Goal: Information Seeking & Learning: Learn about a topic

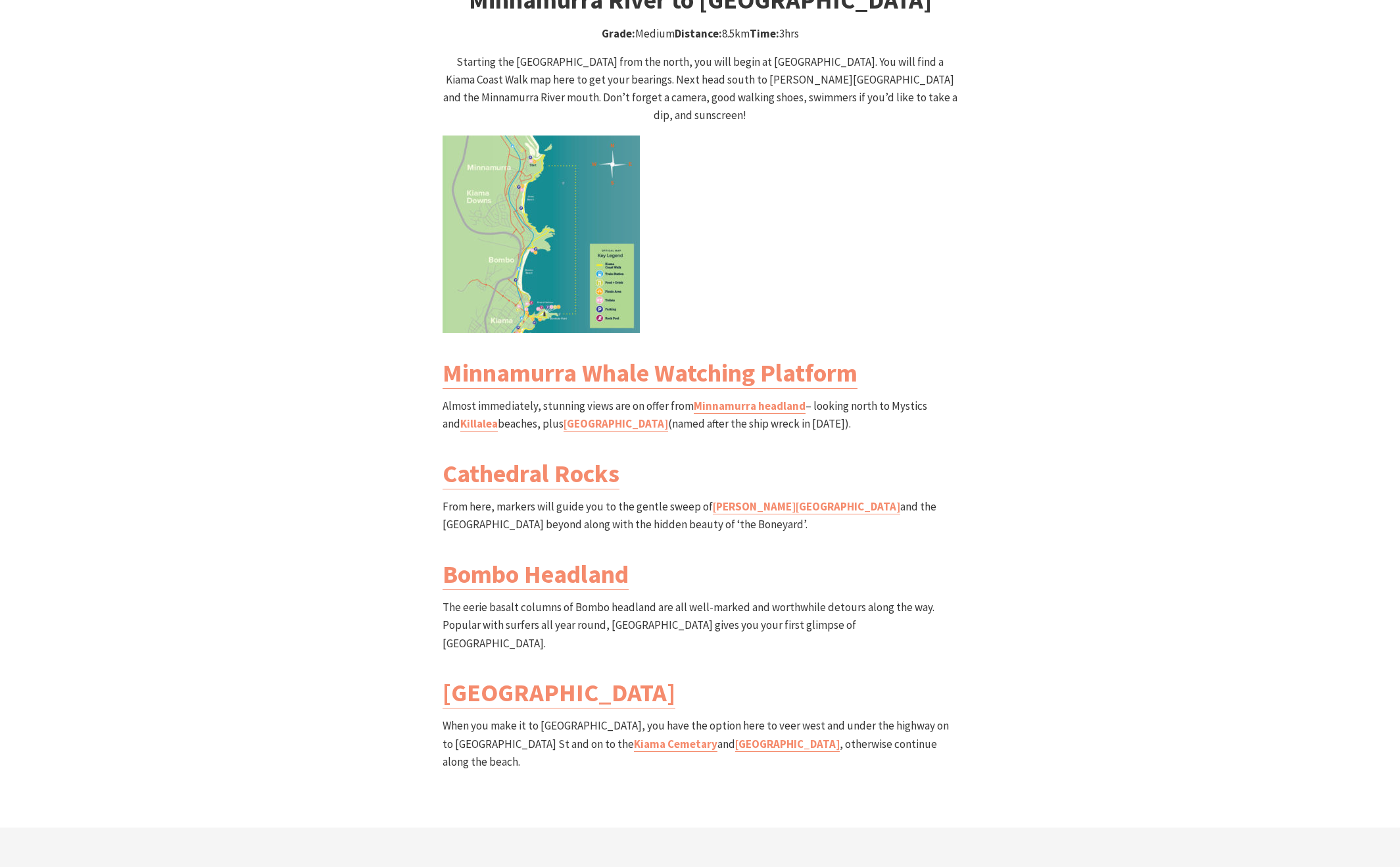
scroll to position [1578, 0]
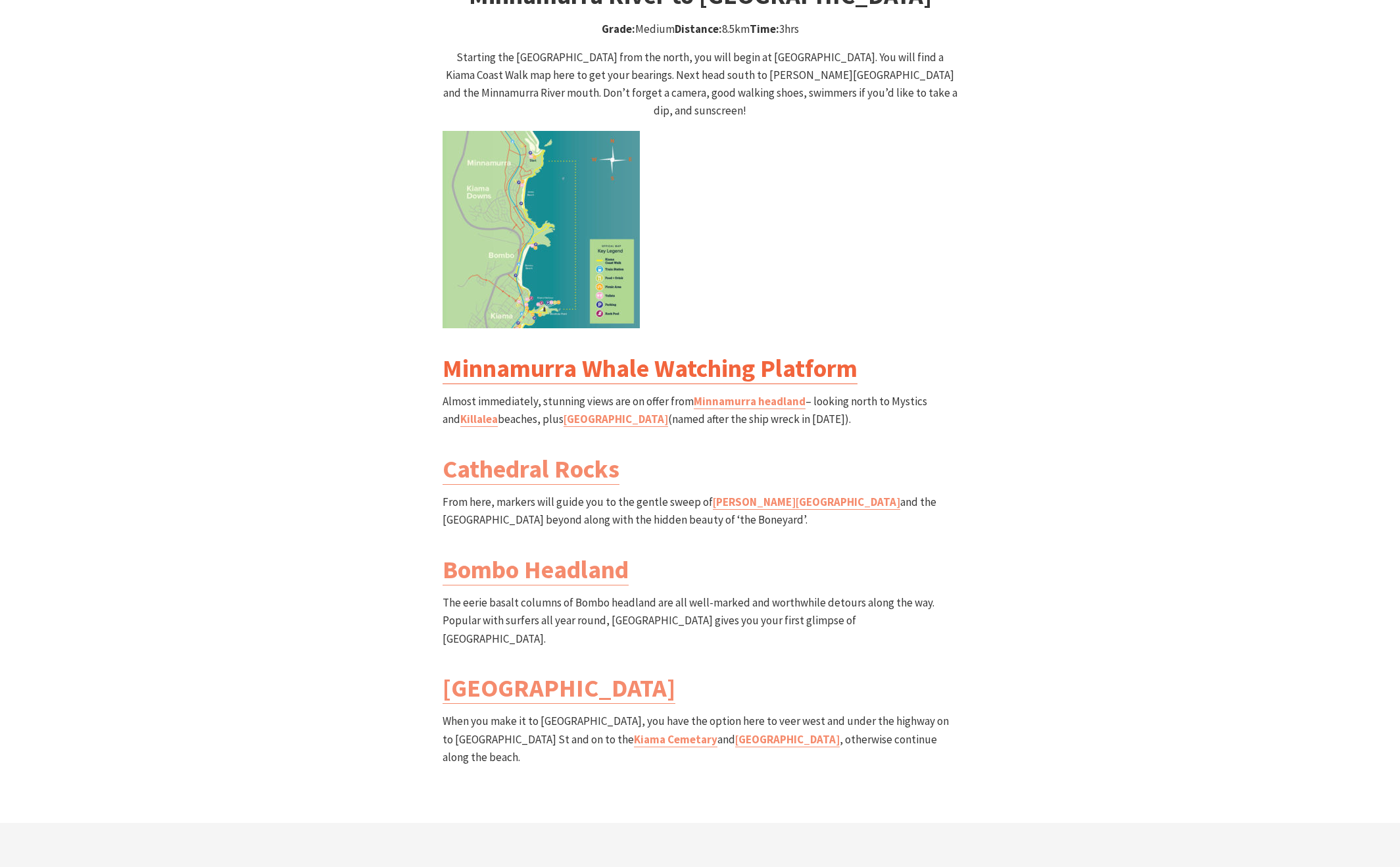
click at [793, 353] on link "Minnamurra Whale Watching Platform" at bounding box center [649, 368] width 415 height 31
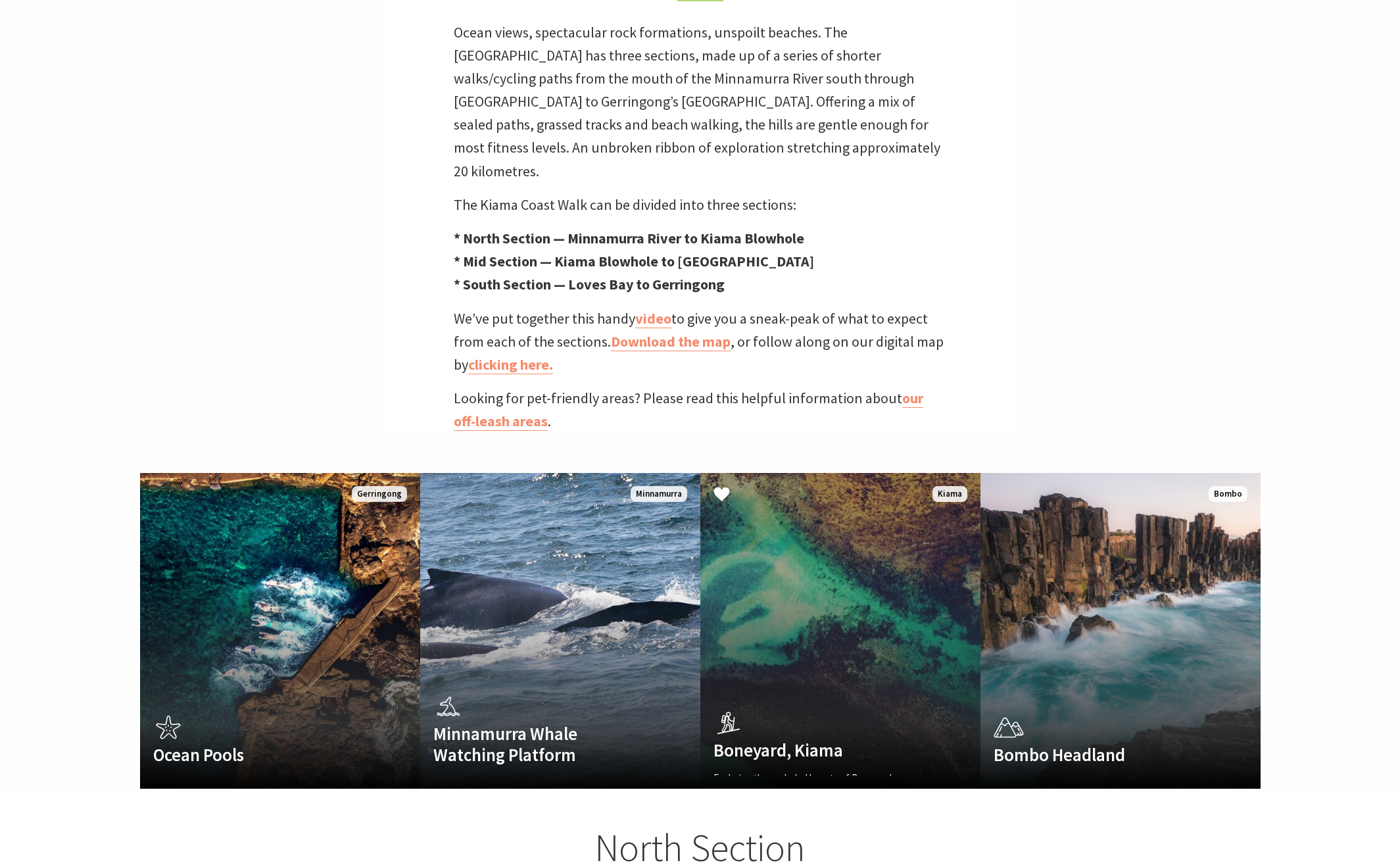
scroll to position [0, 0]
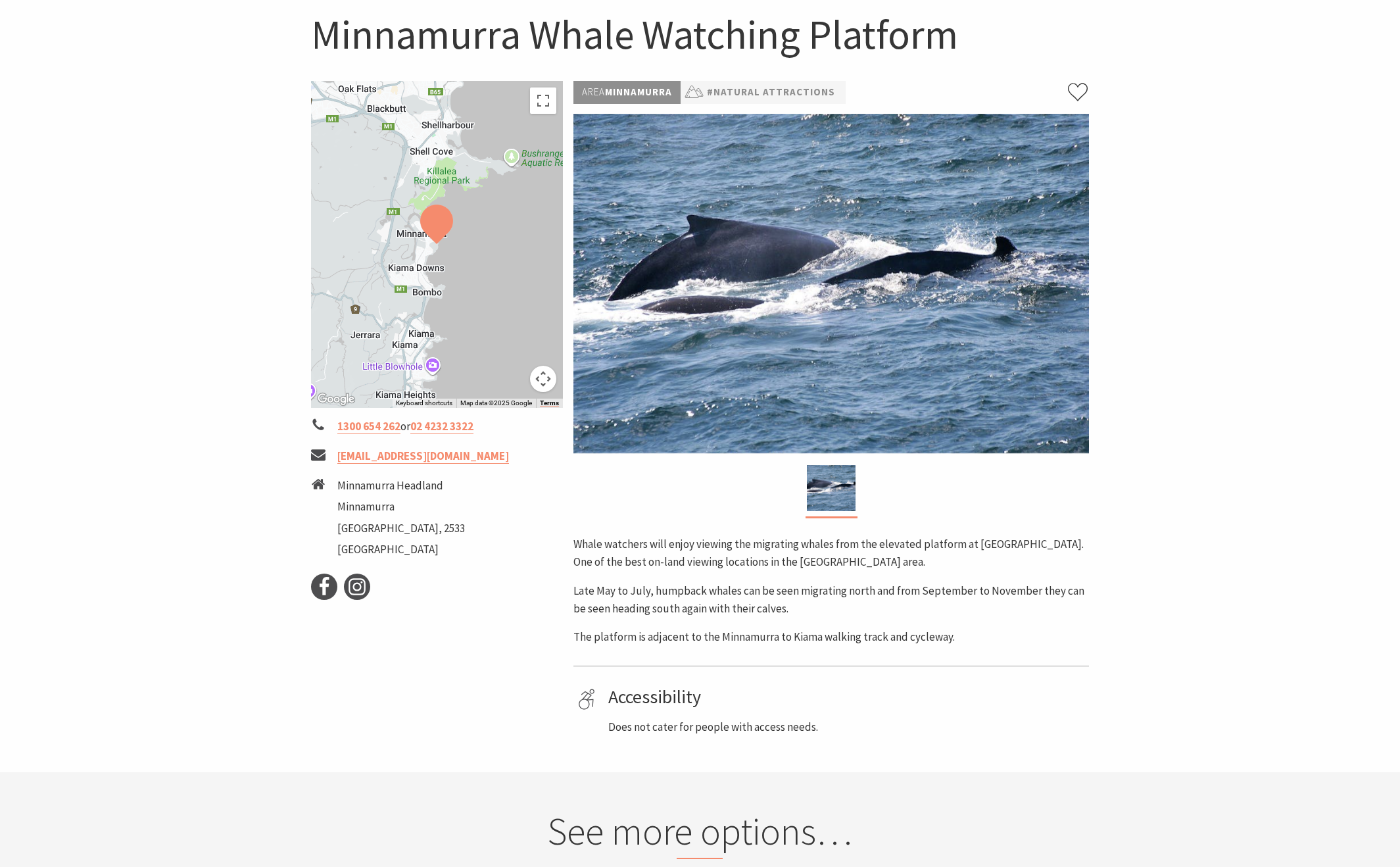
scroll to position [132, 0]
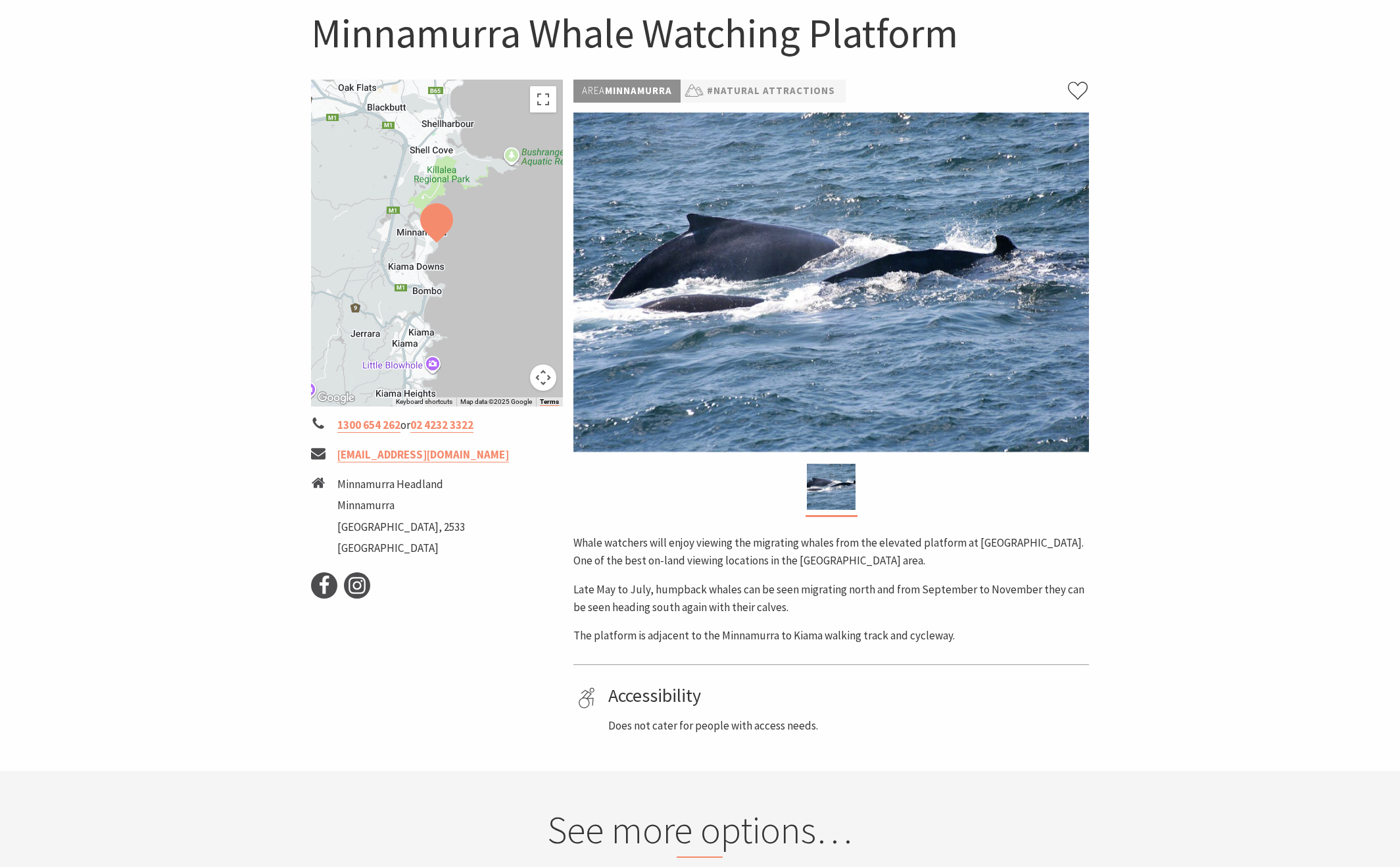
click at [609, 588] on p "Late May to July, humpback whales can be seen migrating north and from Septembe…" at bounding box center [831, 598] width 516 height 36
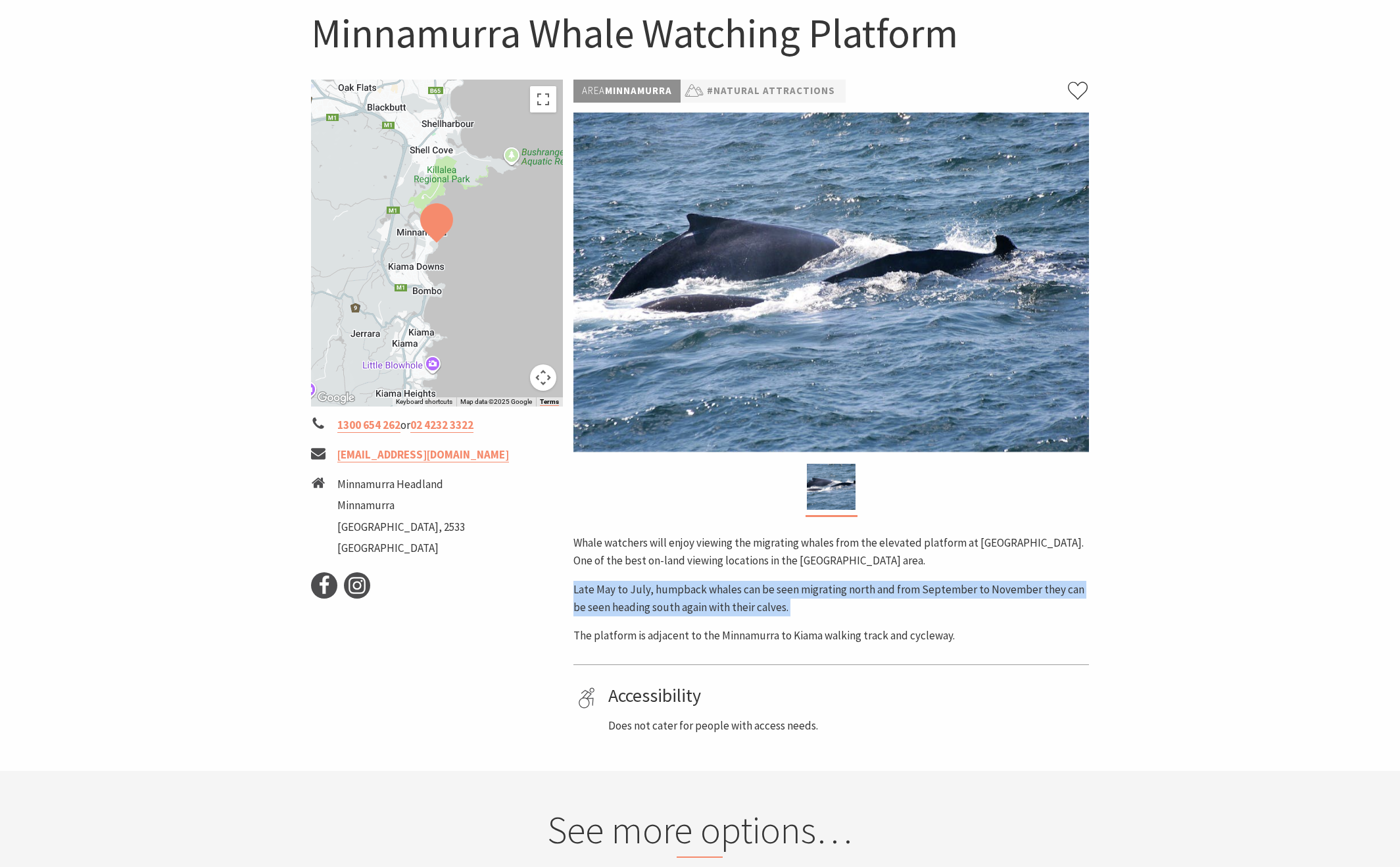
click at [609, 588] on p "Late May to July, humpback whales can be seen migrating north and from Septembe…" at bounding box center [831, 598] width 516 height 36
click at [701, 592] on p "Late May to July, humpback whales can be seen migrating north and from Septembe…" at bounding box center [831, 598] width 516 height 36
